Goal: Task Accomplishment & Management: Use online tool/utility

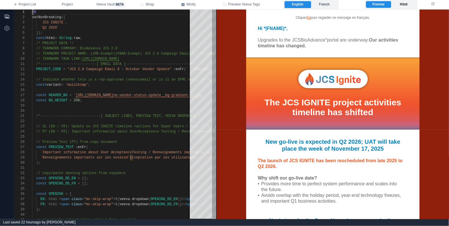
click at [400, 5] on label "Html" at bounding box center [403, 4] width 25 height 7
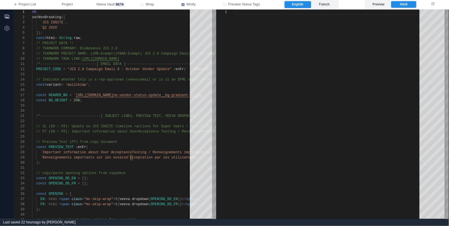
type textarea "**********"
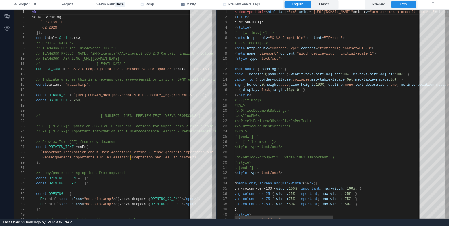
scroll to position [52, 0]
click at [373, 6] on label "Preview" at bounding box center [378, 4] width 25 height 7
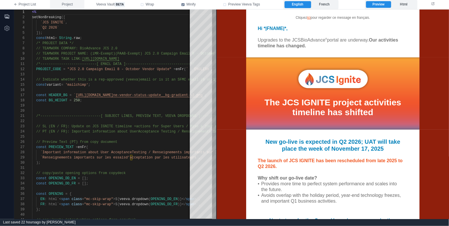
click at [62, 5] on span "Project" at bounding box center [67, 4] width 11 height 5
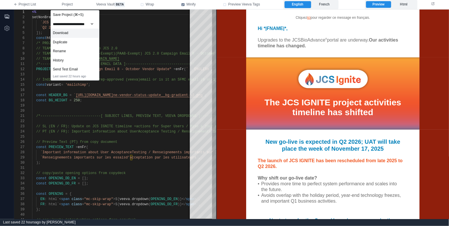
click at [83, 34] on div "Download" at bounding box center [75, 33] width 48 height 9
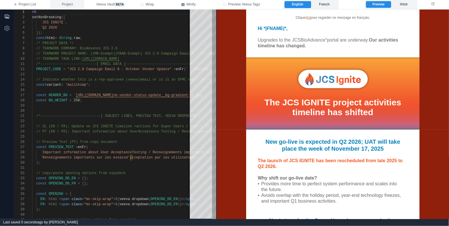
click at [75, 5] on button "Project" at bounding box center [67, 4] width 34 height 9
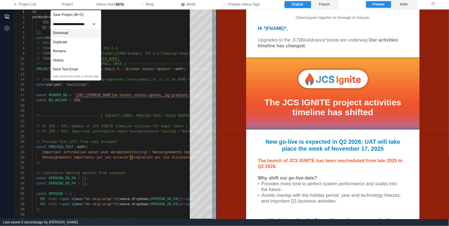
click at [78, 34] on div "Download" at bounding box center [76, 33] width 50 height 9
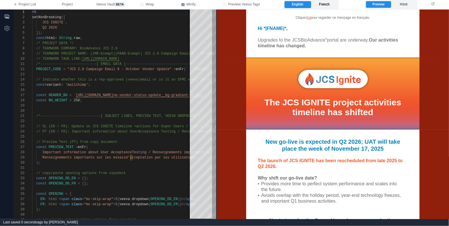
click at [329, 4] on label "French" at bounding box center [324, 4] width 26 height 7
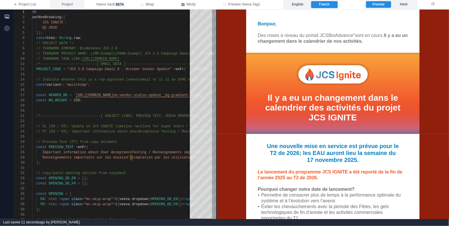
click at [69, 4] on span "Project" at bounding box center [67, 4] width 11 height 5
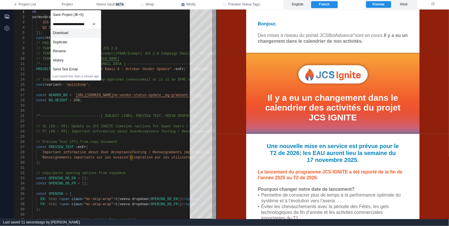
click at [73, 34] on div "Download" at bounding box center [76, 33] width 50 height 9
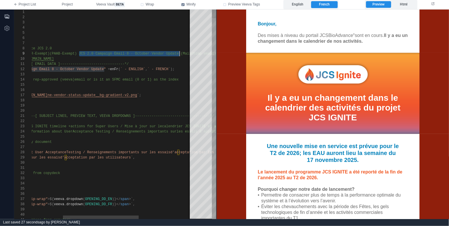
scroll to position [42, 213]
drag, startPoint x: 79, startPoint y: 53, endPoint x: 180, endPoint y: 47, distance: 100.7
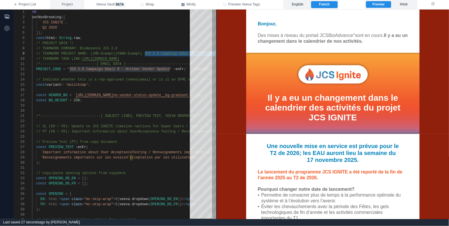
click at [70, 5] on span "Project" at bounding box center [67, 4] width 11 height 5
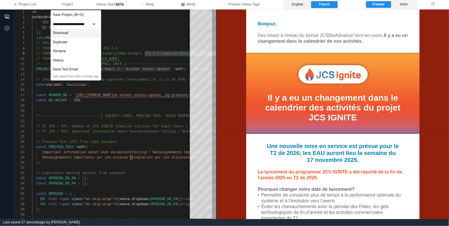
click at [74, 32] on div "Download" at bounding box center [76, 33] width 50 height 9
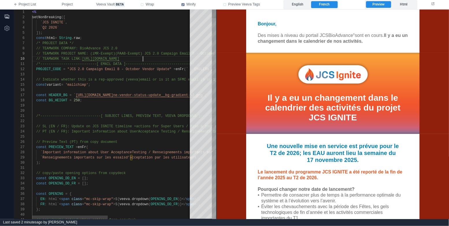
scroll to position [47, 111]
click at [120, 58] on span "[URL][DOMAIN_NAME]" at bounding box center [101, 59] width 38 height 4
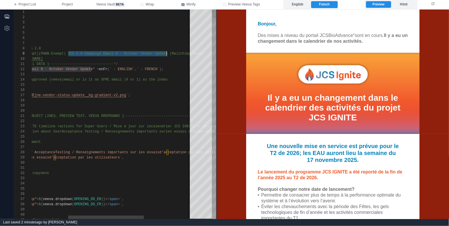
scroll to position [42, 213]
drag, startPoint x: 144, startPoint y: 53, endPoint x: 168, endPoint y: 52, distance: 23.1
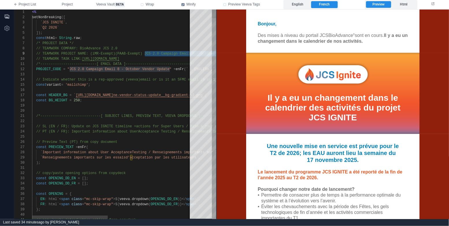
click at [127, 105] on div at bounding box center [200, 105] width 336 height 5
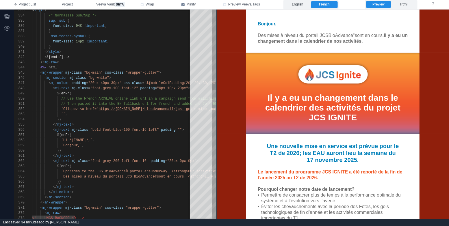
click at [105, 116] on div "`` ," at bounding box center [331, 114] width 599 height 5
click at [99, 109] on span "`Cliquez <a href="" at bounding box center [80, 109] width 38 height 4
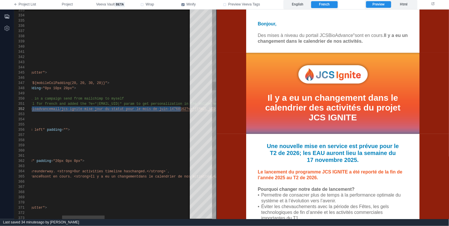
paste textarea "**********"
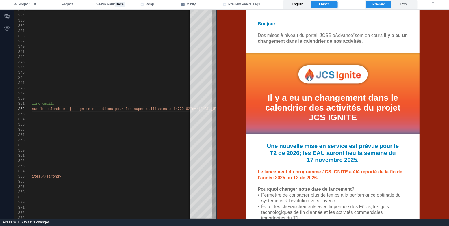
click at [303, 5] on label "English" at bounding box center [298, 4] width 26 height 7
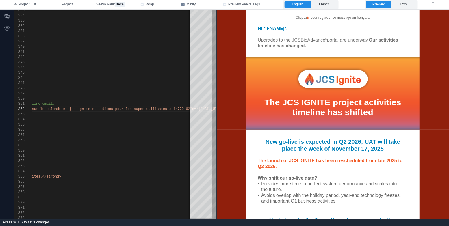
click at [309, 17] on link "ici" at bounding box center [308, 17] width 3 height 4
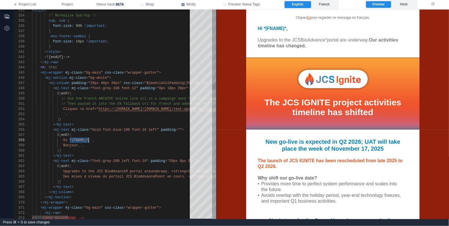
scroll to position [36, 56]
drag, startPoint x: 69, startPoint y: 140, endPoint x: 88, endPoint y: 139, distance: 19.1
click at [79, 146] on span "`Bonjour,`" at bounding box center [71, 146] width 21 height 4
click at [107, 152] on div ")}" at bounding box center [382, 150] width 701 height 5
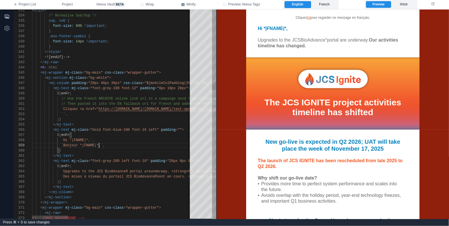
scroll to position [42, 29]
click at [326, 2] on label "French" at bounding box center [324, 4] width 26 height 7
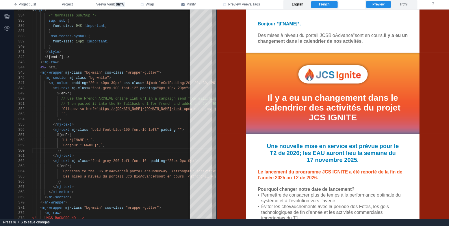
click at [298, 3] on label "English" at bounding box center [298, 4] width 26 height 7
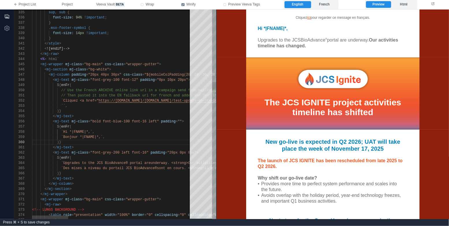
scroll to position [36, 73]
click at [120, 137] on div "`Bonjour *|FNAME|*,` ," at bounding box center [382, 137] width 701 height 5
click at [98, 100] on span "`Cliquez <a href="" at bounding box center [80, 101] width 38 height 4
drag, startPoint x: 264, startPoint y: 27, endPoint x: 286, endPoint y: 26, distance: 22.3
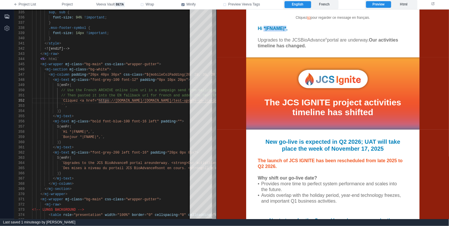
click at [286, 26] on div "Hi *|FNAME|*," at bounding box center [332, 28] width 150 height 6
copy div "*|FNAME|*"
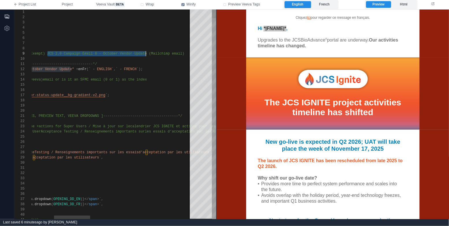
scroll to position [42, 213]
drag, startPoint x: 144, startPoint y: 54, endPoint x: 149, endPoint y: 52, distance: 4.6
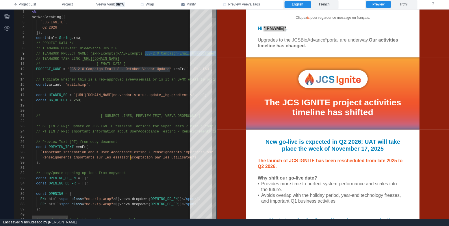
type textarea "**********"
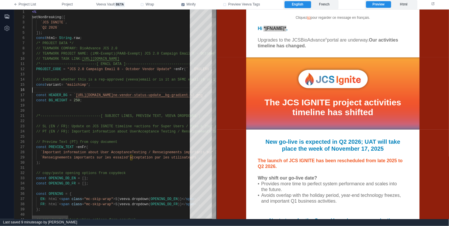
scroll to position [26, 0]
click at [117, 91] on div at bounding box center [382, 90] width 701 height 5
type textarea "**"
type textarea "**********"
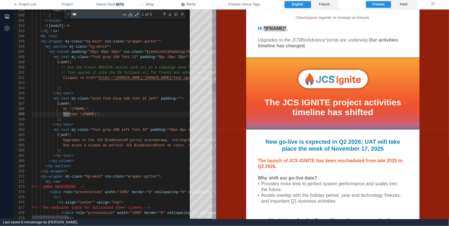
type textarea "***"
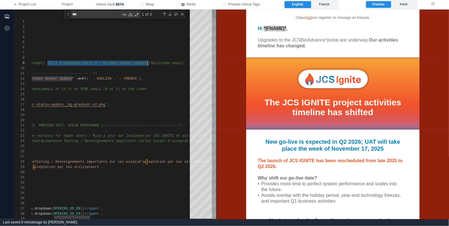
scroll to position [42, 213]
drag, startPoint x: 144, startPoint y: 62, endPoint x: 150, endPoint y: 61, distance: 5.6
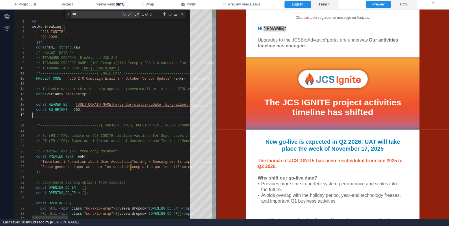
scroll to position [42, 0]
click at [140, 117] on div at bounding box center [382, 115] width 701 height 5
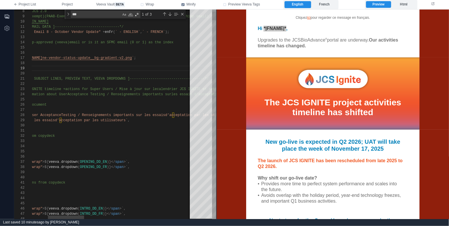
drag, startPoint x: 122, startPoint y: 88, endPoint x: 152, endPoint y: 89, distance: 30.0
click at [122, 88] on span "actions for Super Users / Mise à jour sur le" at bounding box center [111, 89] width 92 height 4
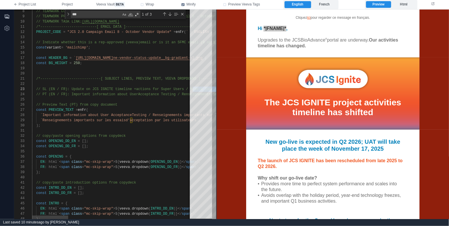
scroll to position [31, 10]
click at [42, 120] on div "33 34 35 36 37 38 39 22 23 24 25 26 27 28 29 30 31 32 12 13 14 15 16 17 18 19 2…" at bounding box center [115, 115] width 202 height 210
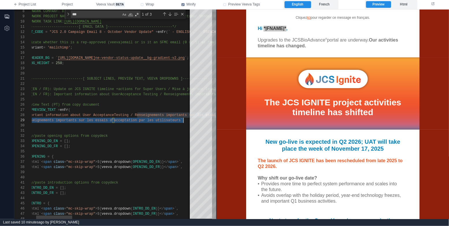
scroll to position [31, 167]
click at [131, 44] on div "33 34 35 36 37 38 39 22 23 24 25 26 27 28 29 30 31 32 12 13 14 15 16 17 18 19 2…" at bounding box center [115, 115] width 202 height 210
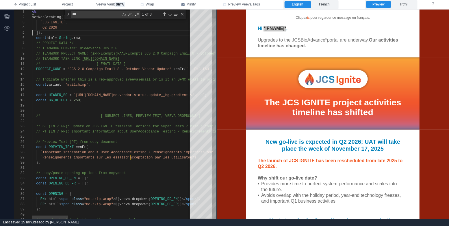
scroll to position [21, 0]
click at [142, 53] on span ") JCS 2.0 Campaign Email 8 - October Vendor Update" at bounding box center [192, 54] width 104 height 4
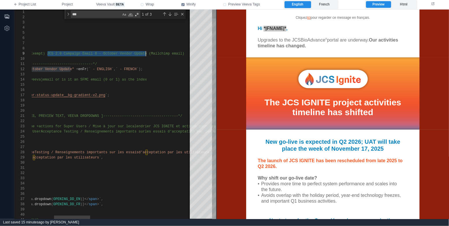
scroll to position [42, 213]
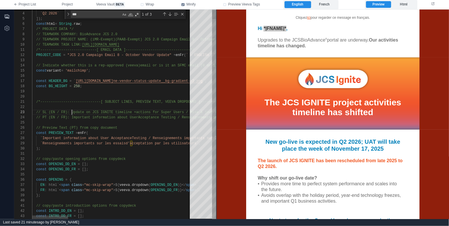
click at [71, 114] on span "// SL (EN / FR): Update on JCS IGNITE timeline +" at bounding box center [86, 112] width 100 height 4
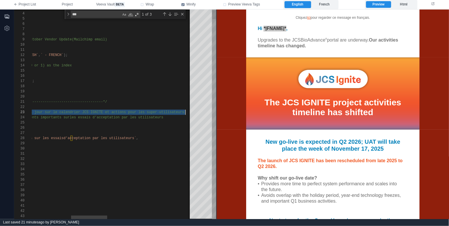
scroll to position [10, 325]
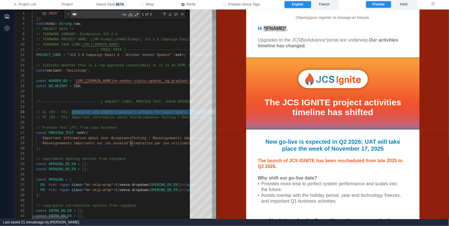
click at [45, 138] on span "`Important information about User Acceptance" at bounding box center [86, 138] width 92 height 4
type textarea "**********"
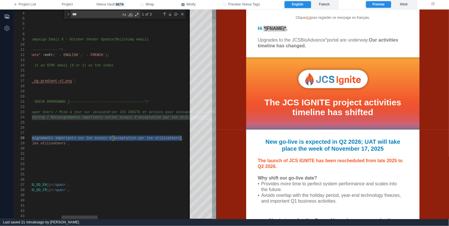
scroll to position [36, 280]
